Goal: Information Seeking & Learning: Learn about a topic

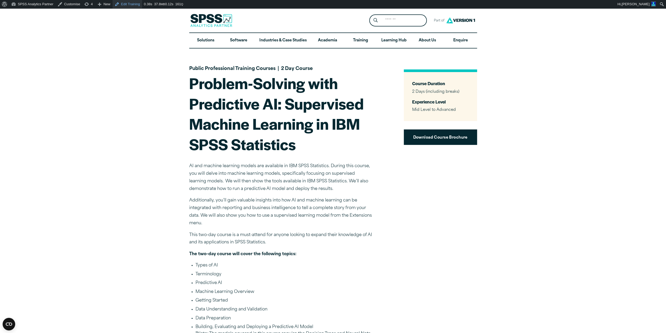
click at [126, 3] on link "Edit Training" at bounding box center [128, 4] width 30 height 8
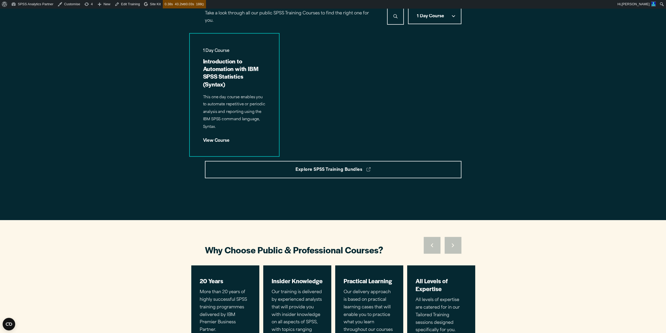
scroll to position [281, 0]
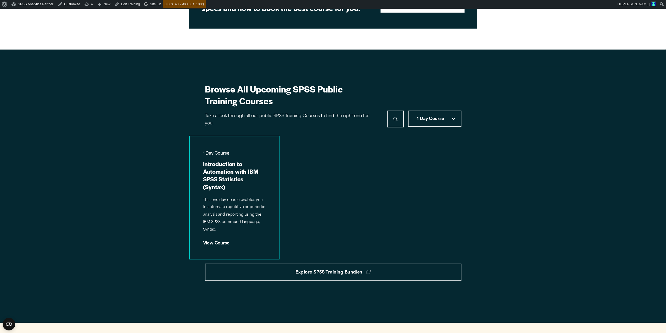
click at [432, 119] on span "1 Day Course" at bounding box center [430, 119] width 27 height 4
click at [429, 162] on button "2 Day Course" at bounding box center [435, 162] width 52 height 14
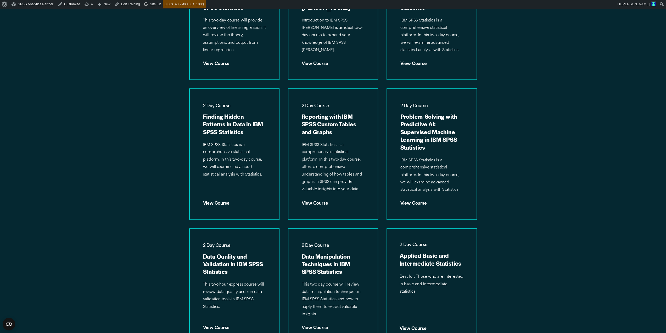
scroll to position [456, 0]
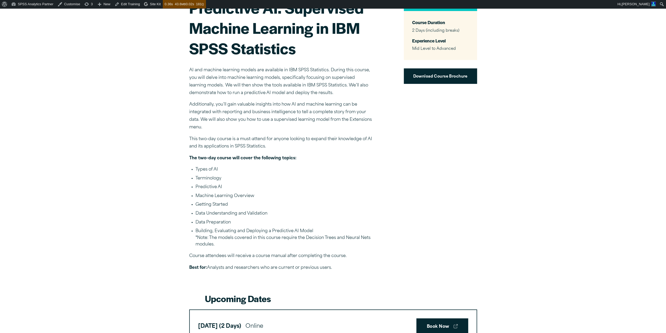
scroll to position [31, 0]
